Goal: Information Seeking & Learning: Learn about a topic

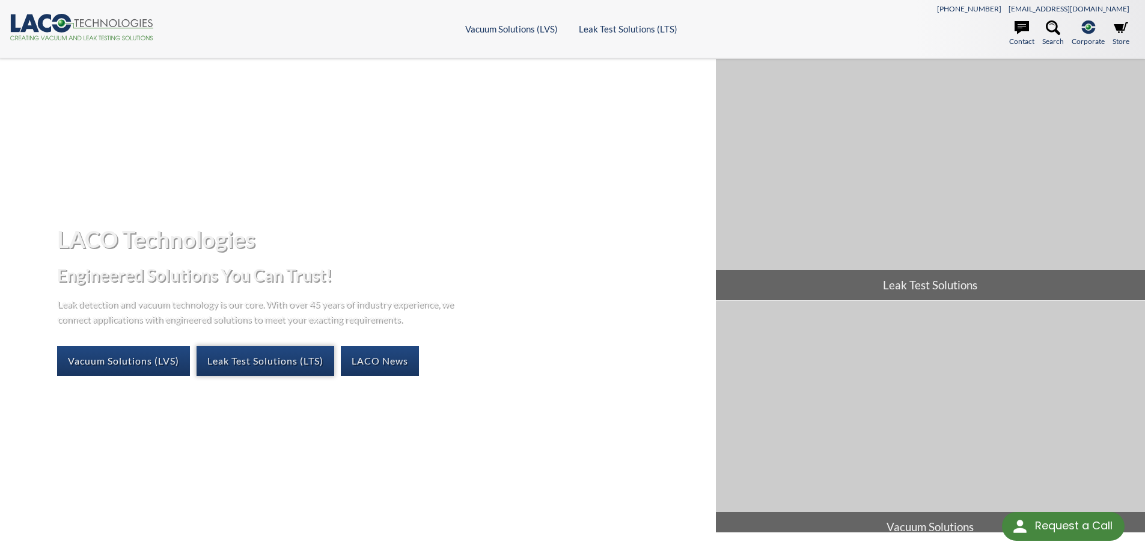
click at [287, 363] on link "Leak Test Solutions (LTS)" at bounding box center [266, 361] width 138 height 30
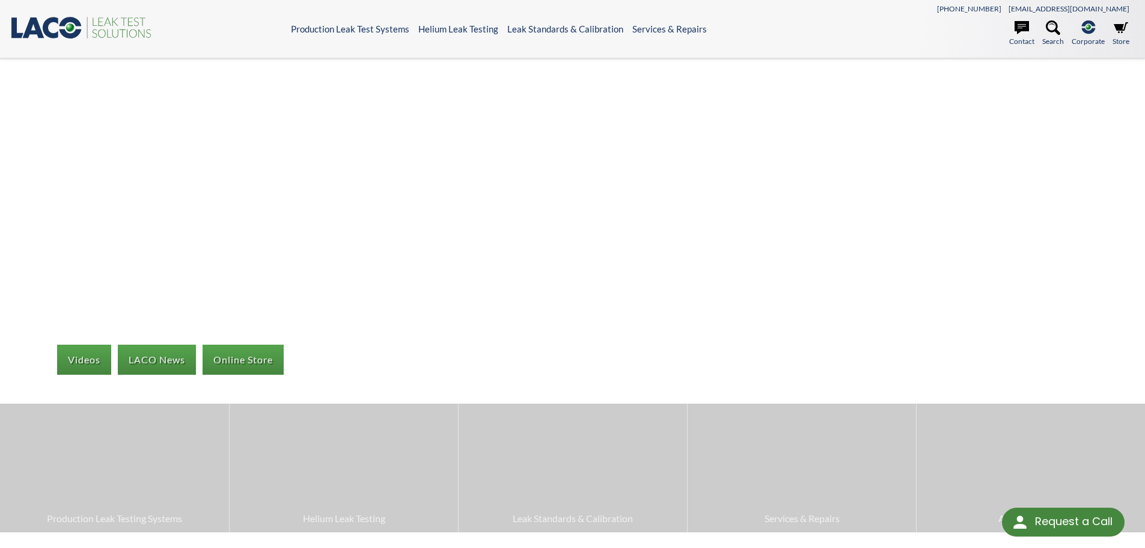
select select "Language Translate Widget"
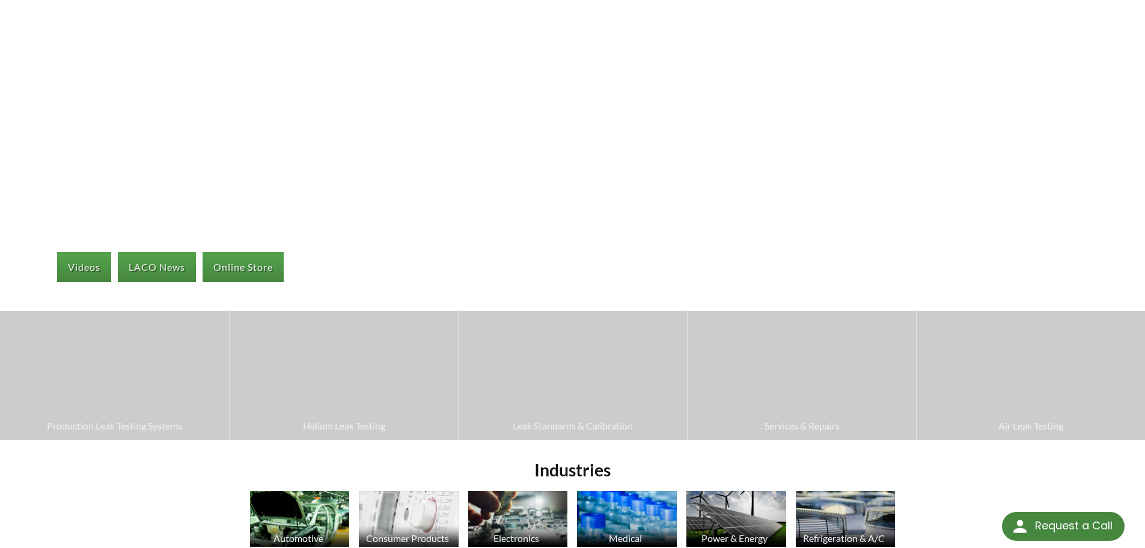
scroll to position [120, 0]
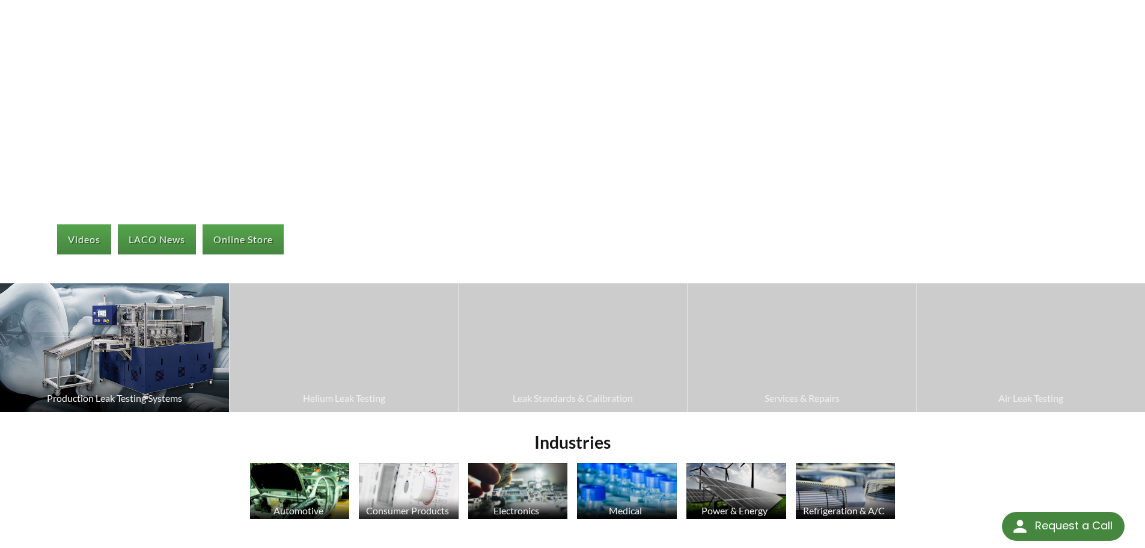
click at [144, 360] on img at bounding box center [114, 347] width 229 height 129
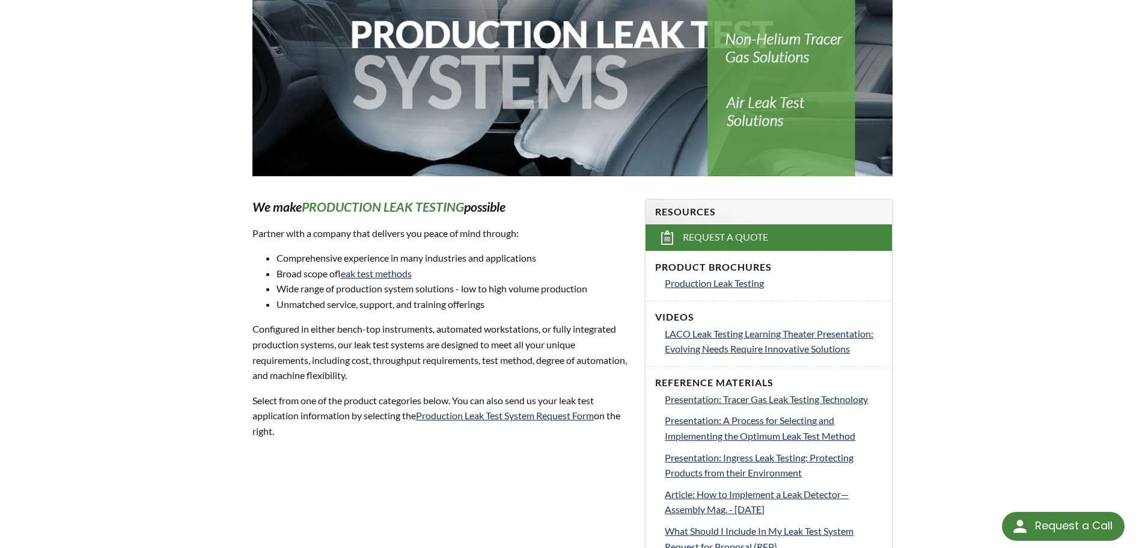
scroll to position [240, 0]
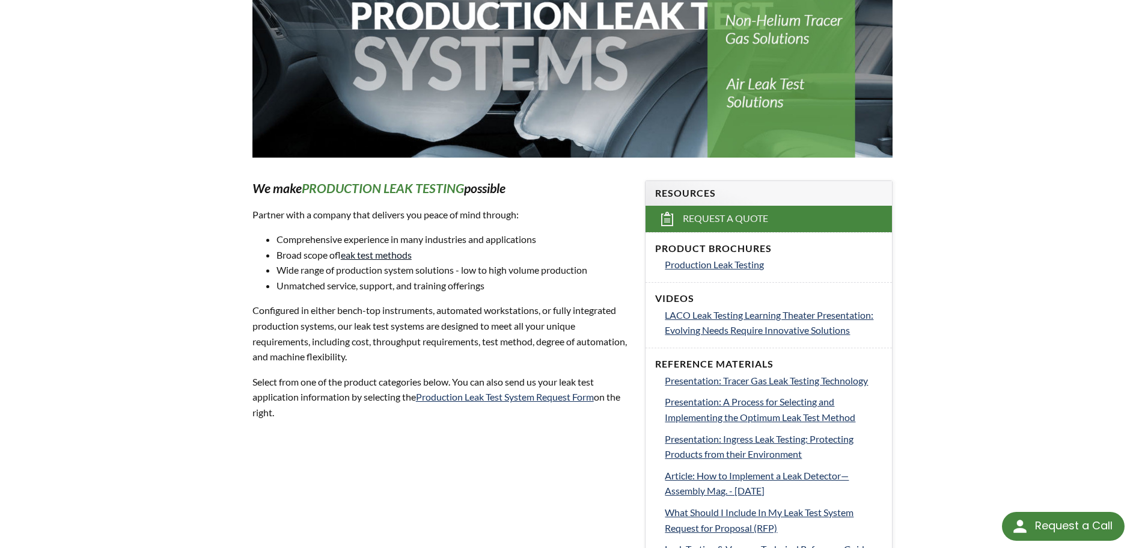
click at [400, 256] on link "leak test methods" at bounding box center [376, 254] width 71 height 11
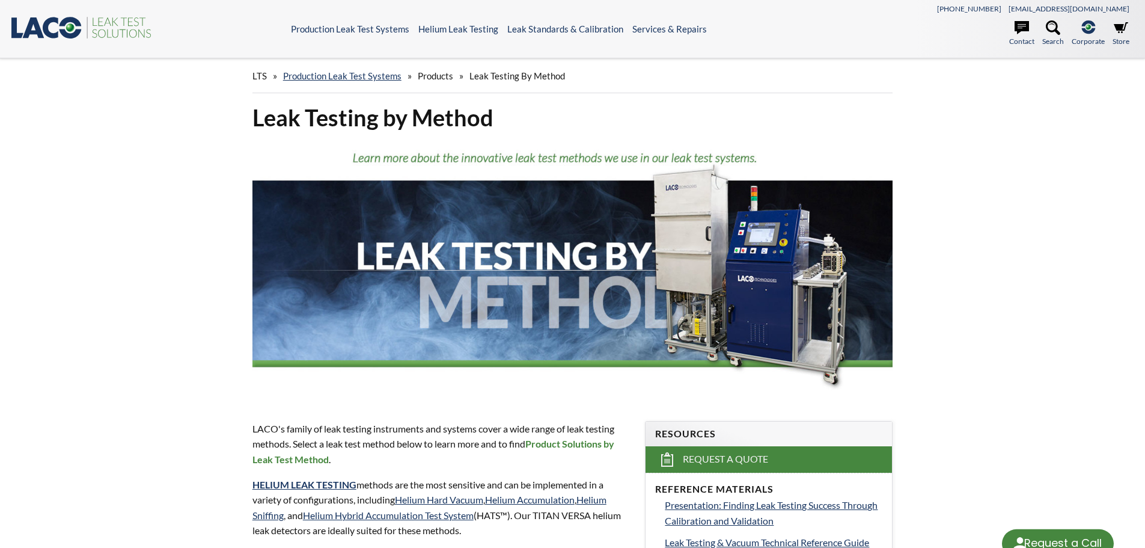
select select "Language Translate Widget"
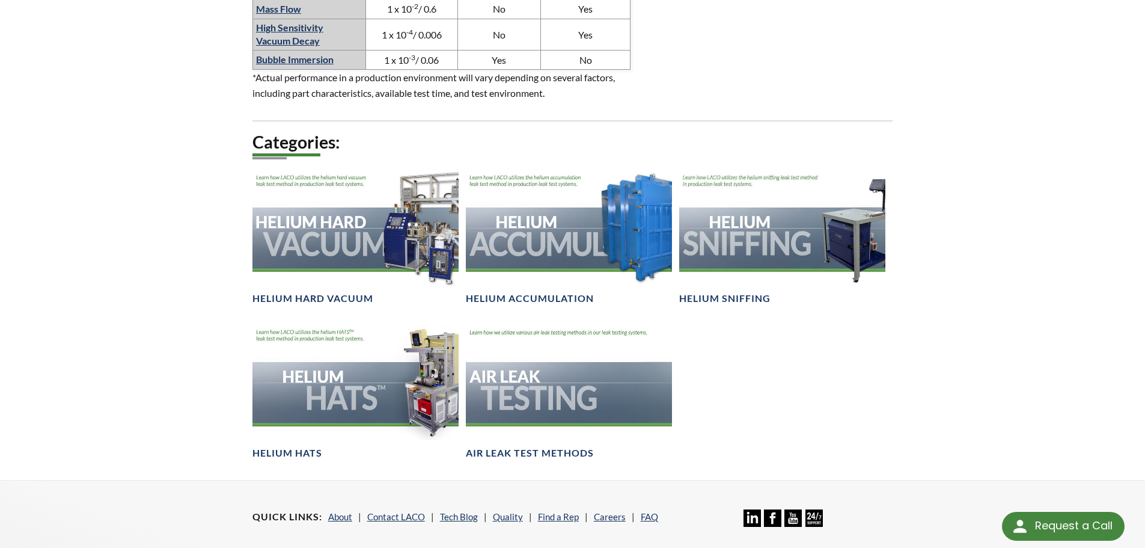
scroll to position [1022, 0]
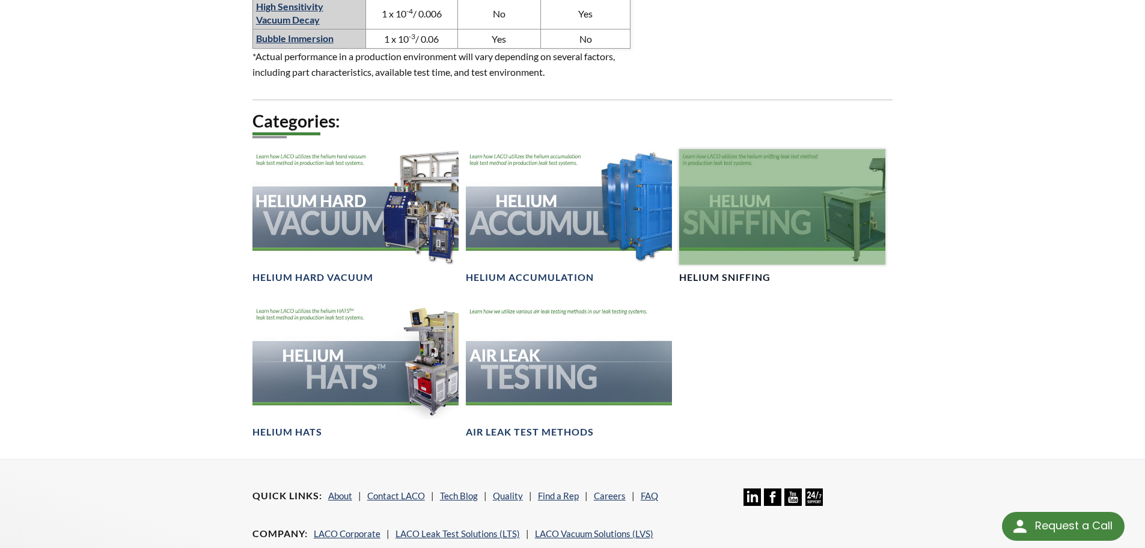
click at [744, 211] on div at bounding box center [782, 207] width 206 height 116
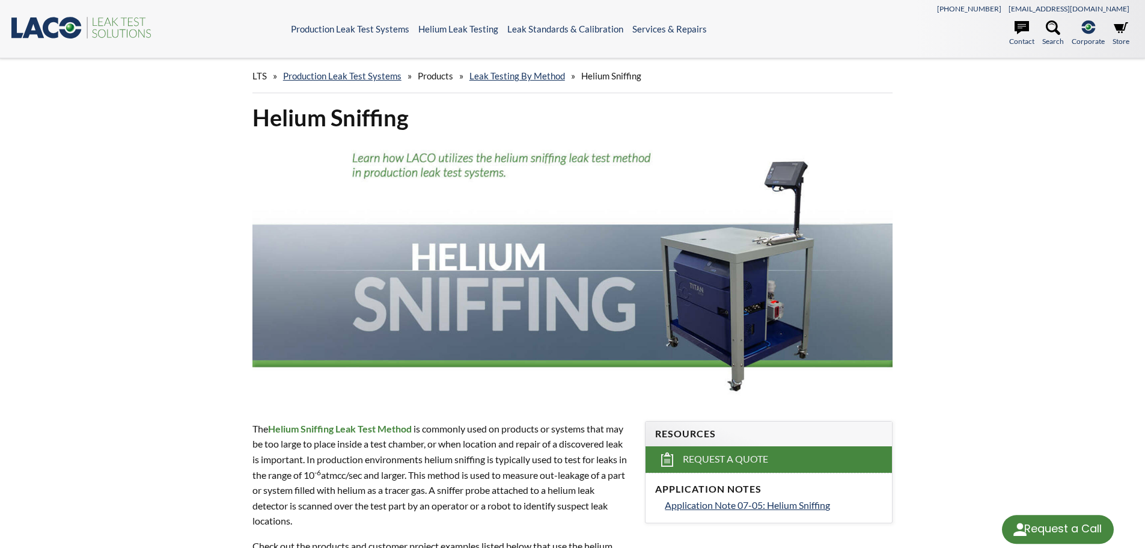
select select "Language Translate Widget"
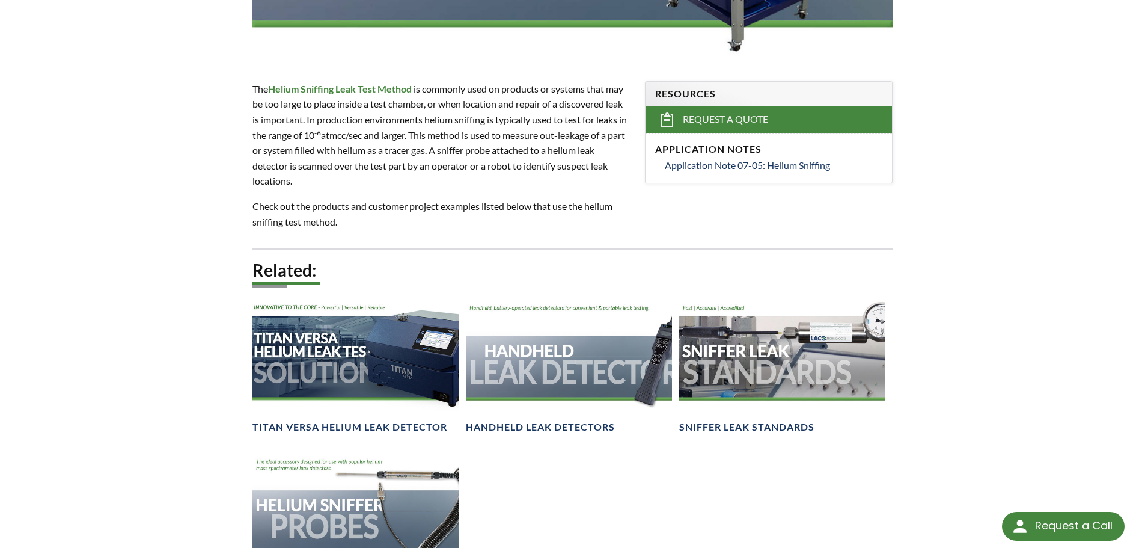
scroll to position [361, 0]
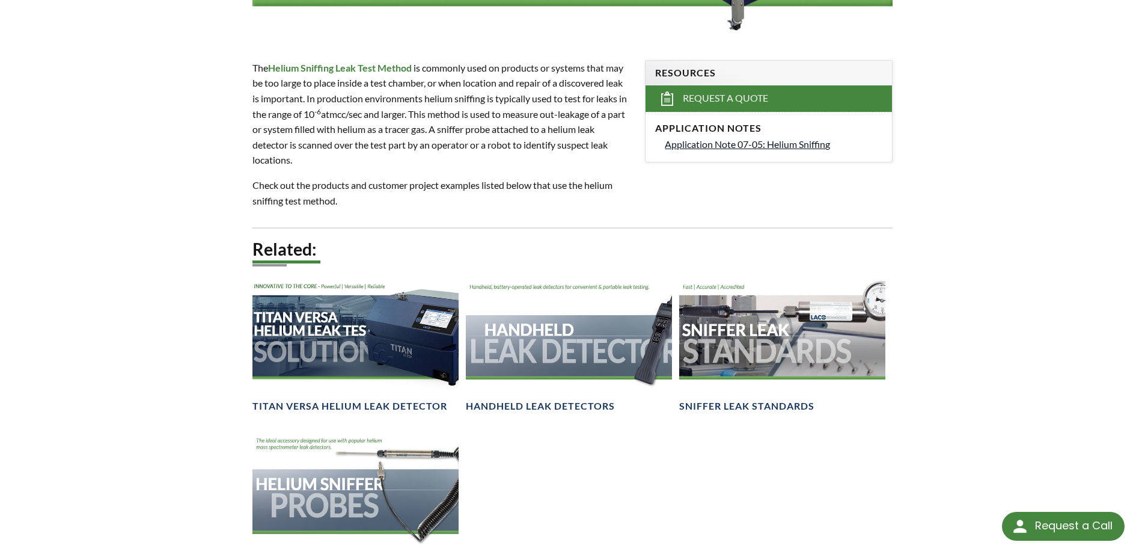
click at [792, 142] on span "Application Note 07-05: Helium Sniffing" at bounding box center [747, 143] width 165 height 11
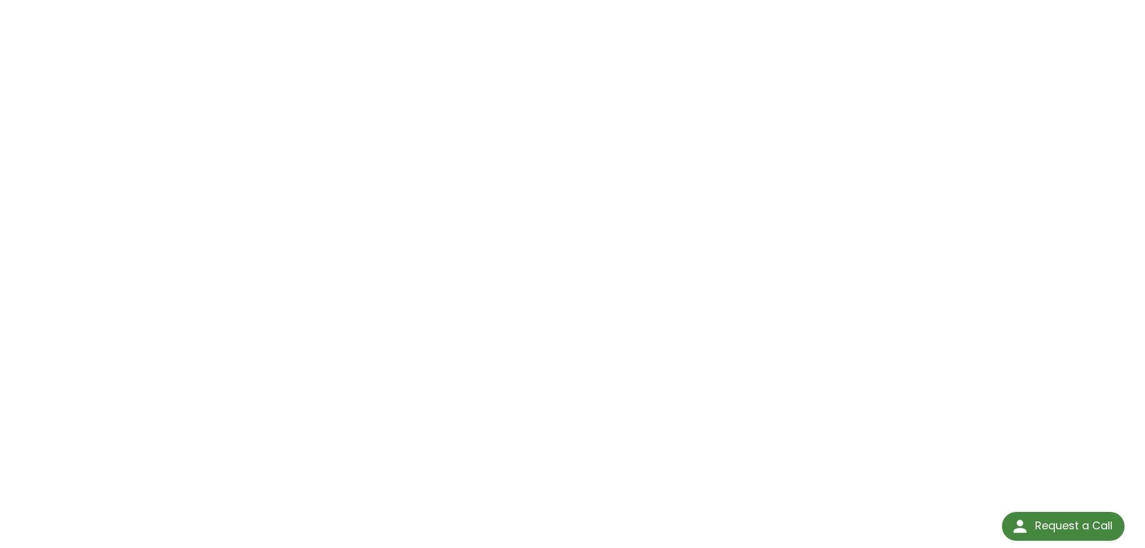
scroll to position [180, 0]
